Goal: Navigation & Orientation: Find specific page/section

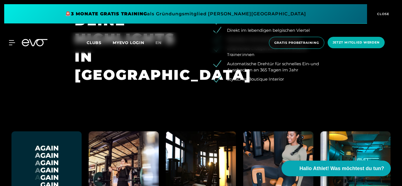
scroll to position [433, 0]
click at [97, 42] on span "Clubs" at bounding box center [94, 42] width 15 height 5
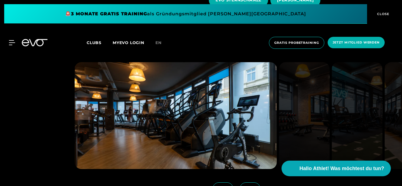
scroll to position [319, 0]
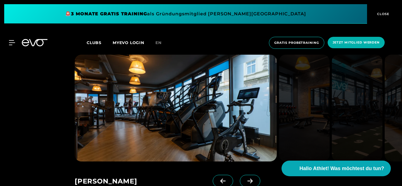
click at [260, 175] on span at bounding box center [250, 181] width 20 height 12
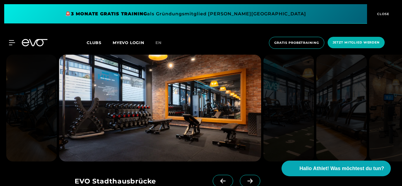
click at [255, 179] on icon at bounding box center [250, 181] width 10 height 5
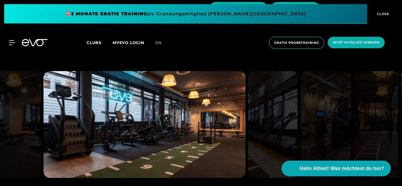
scroll to position [297, 0]
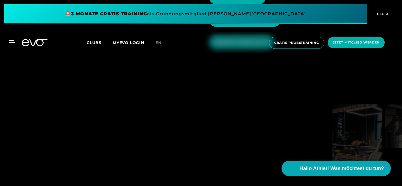
scroll to position [622, 0]
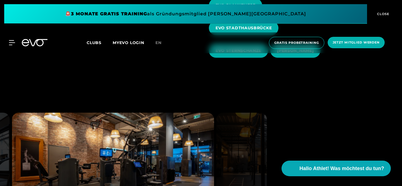
scroll to position [0, 0]
